Goal: Task Accomplishment & Management: Complete application form

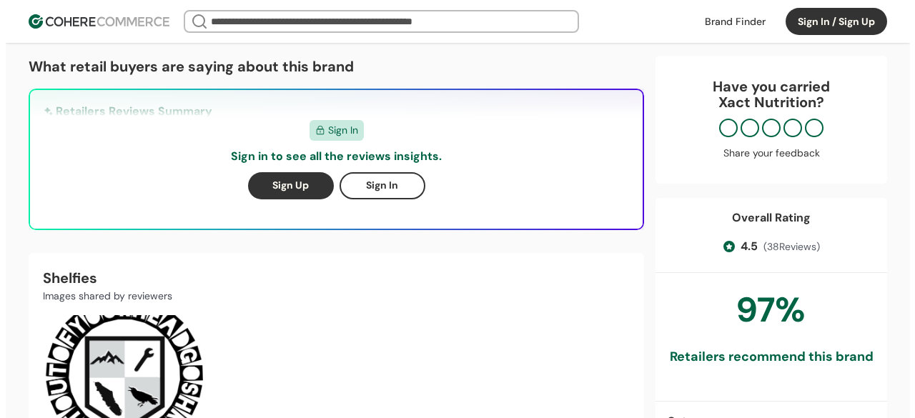
scroll to position [374, 0]
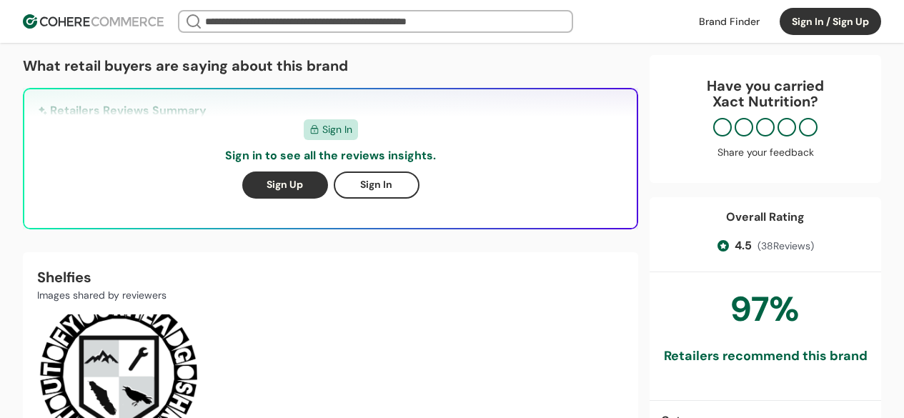
click at [279, 172] on button "Sign Up" at bounding box center [285, 185] width 86 height 27
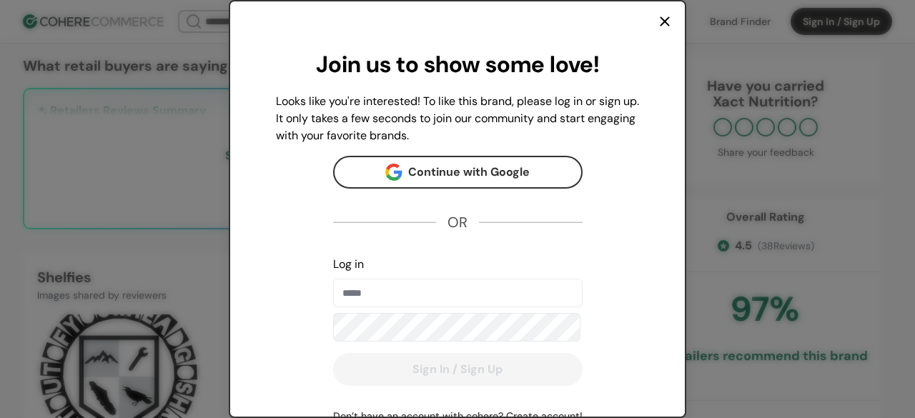
click at [419, 186] on button "Continue with Google" at bounding box center [457, 172] width 249 height 33
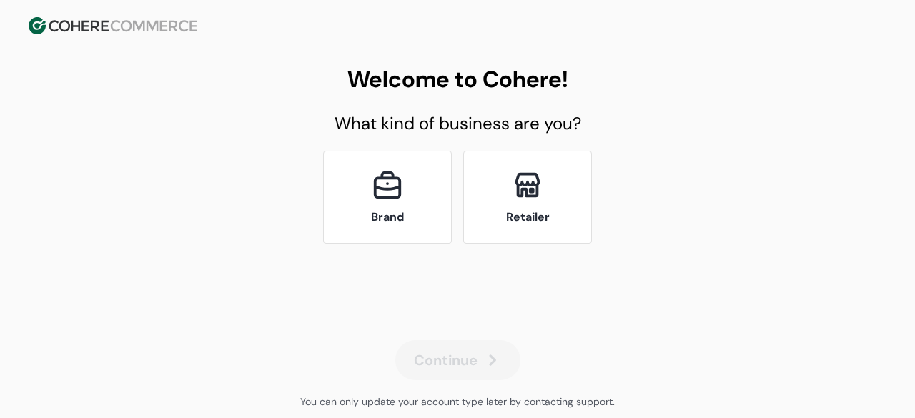
click at [408, 186] on div "Brand" at bounding box center [387, 197] width 129 height 93
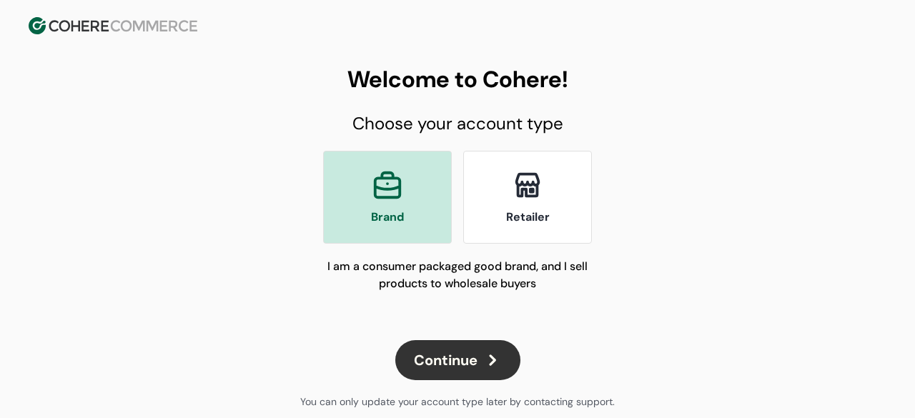
click at [462, 347] on button "Continue" at bounding box center [457, 360] width 125 height 40
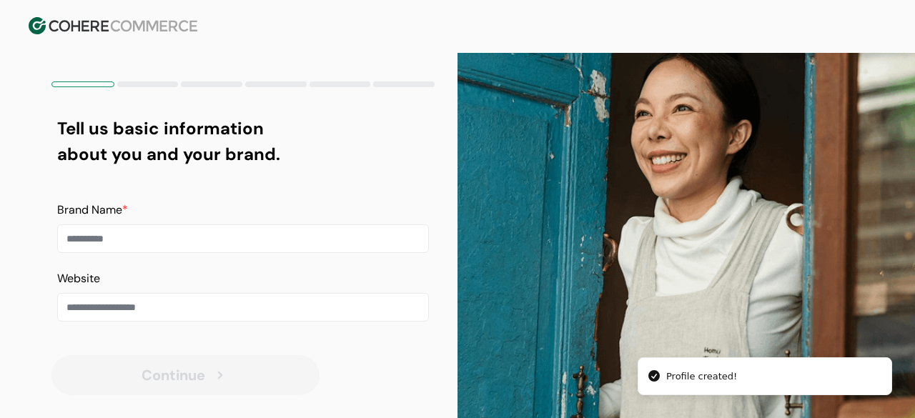
click at [356, 244] on input at bounding box center [243, 238] width 372 height 29
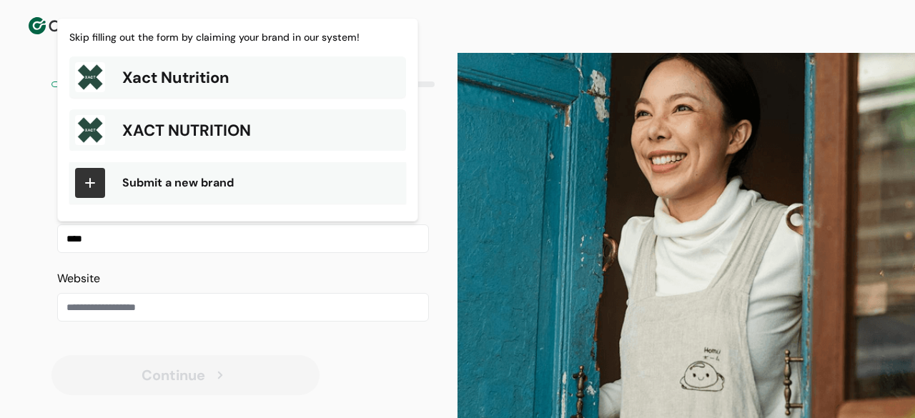
type input "****"
click at [472, 124] on div "Stand Out in Retail Let Retailers Speak For You Showcase peer reviews sourced f…" at bounding box center [671, 235] width 429 height 365
